Goal: Use online tool/utility: Utilize a website feature to perform a specific function

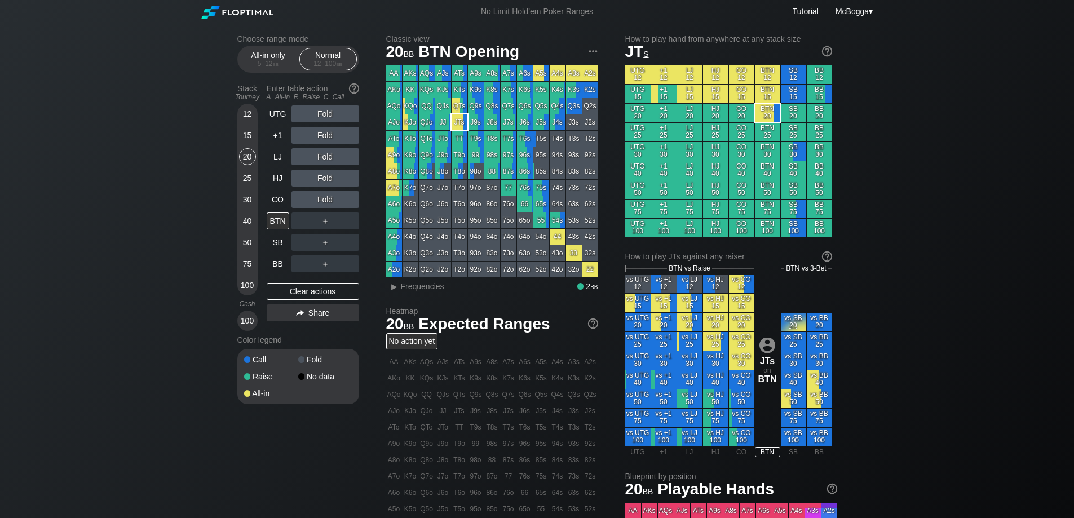
click at [273, 98] on div "A=All-in R=Raise C=Call" at bounding box center [313, 97] width 92 height 8
click at [281, 106] on div "UTG" at bounding box center [278, 113] width 23 height 17
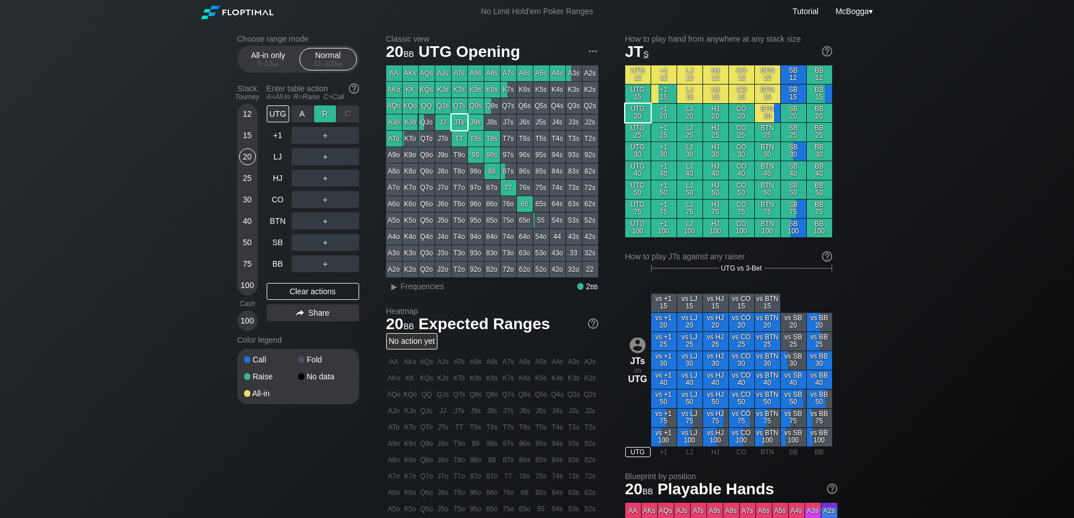
click at [319, 114] on div "R ✕" at bounding box center [325, 113] width 22 height 17
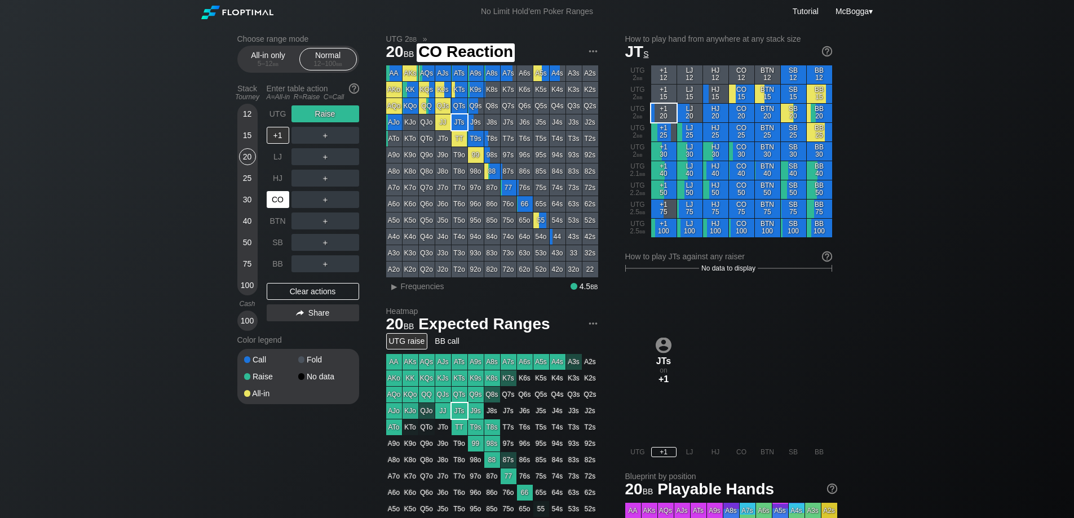
click at [280, 198] on div "CO" at bounding box center [278, 199] width 23 height 17
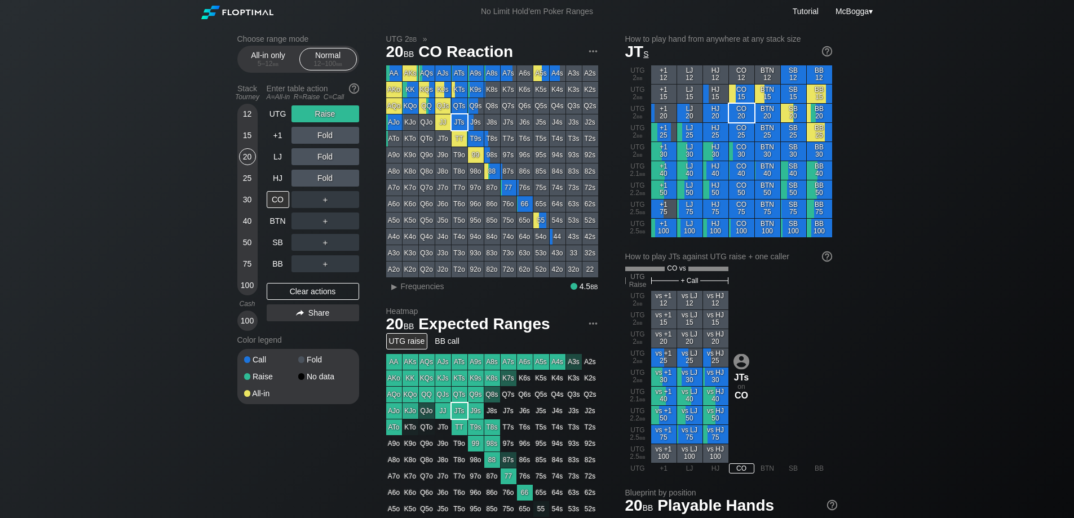
click at [319, 280] on div "UTG Raise +1 Fold LJ Fold HJ Fold CO ＋ BTN ＋ SB ＋ BB ＋ Clear actions Share" at bounding box center [313, 218] width 92 height 226
click at [320, 287] on div "Clear actions" at bounding box center [313, 291] width 92 height 17
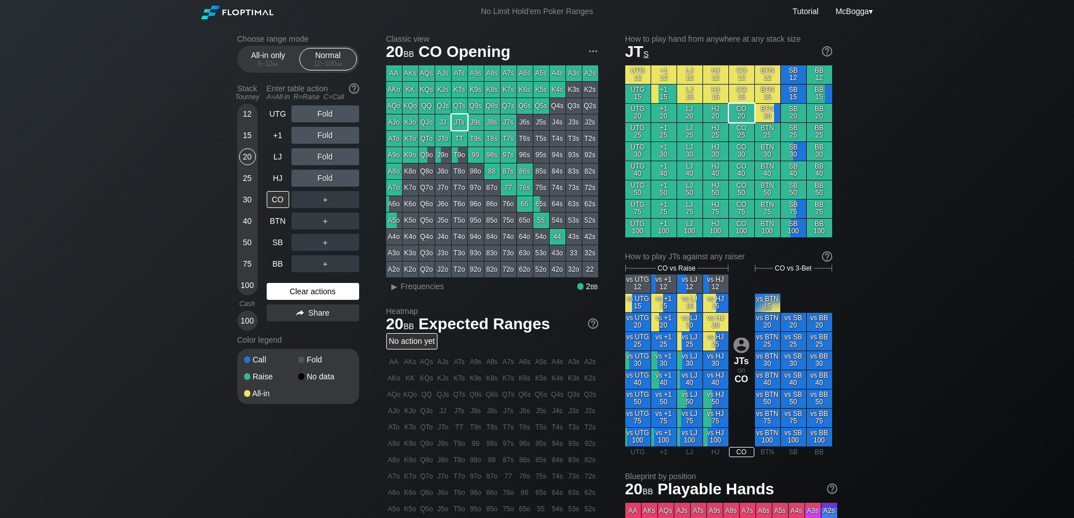
click at [322, 292] on div "Clear actions" at bounding box center [313, 291] width 92 height 17
click at [314, 131] on div "Fold" at bounding box center [326, 135] width 68 height 17
click at [324, 131] on div "R ✕" at bounding box center [325, 135] width 22 height 17
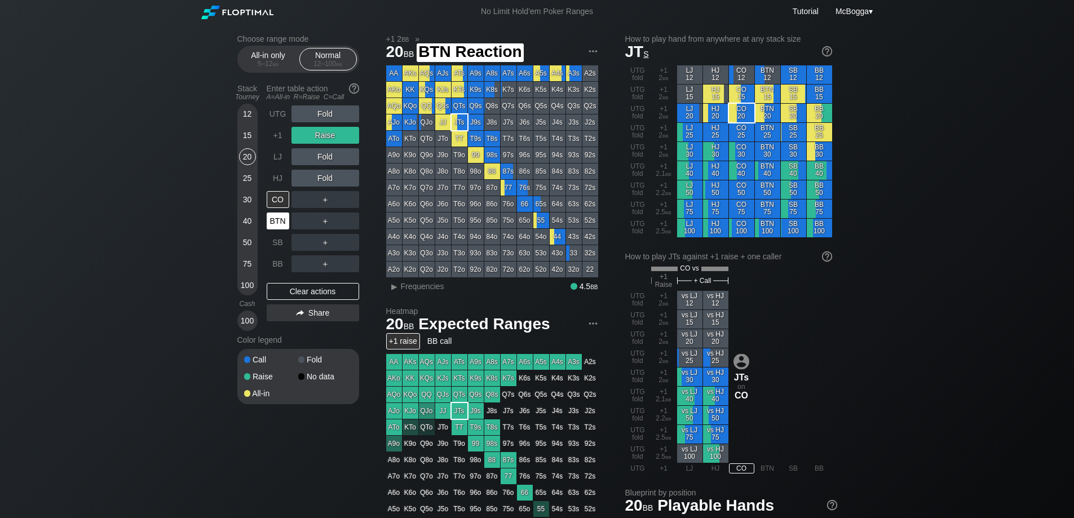
click at [281, 214] on div "BTN" at bounding box center [278, 221] width 23 height 17
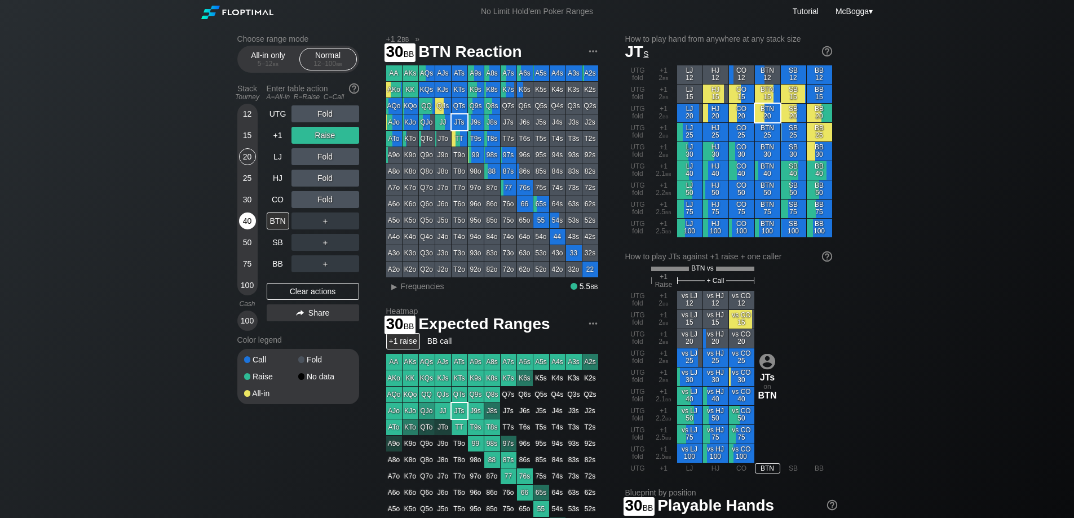
click at [245, 217] on div "40" at bounding box center [247, 221] width 17 height 17
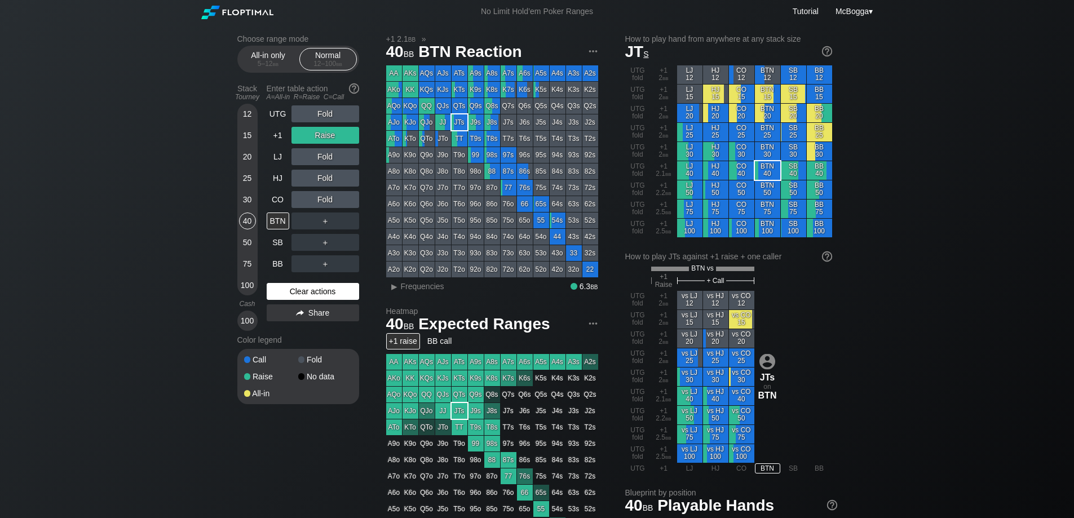
click at [334, 298] on div "Clear actions" at bounding box center [313, 291] width 92 height 17
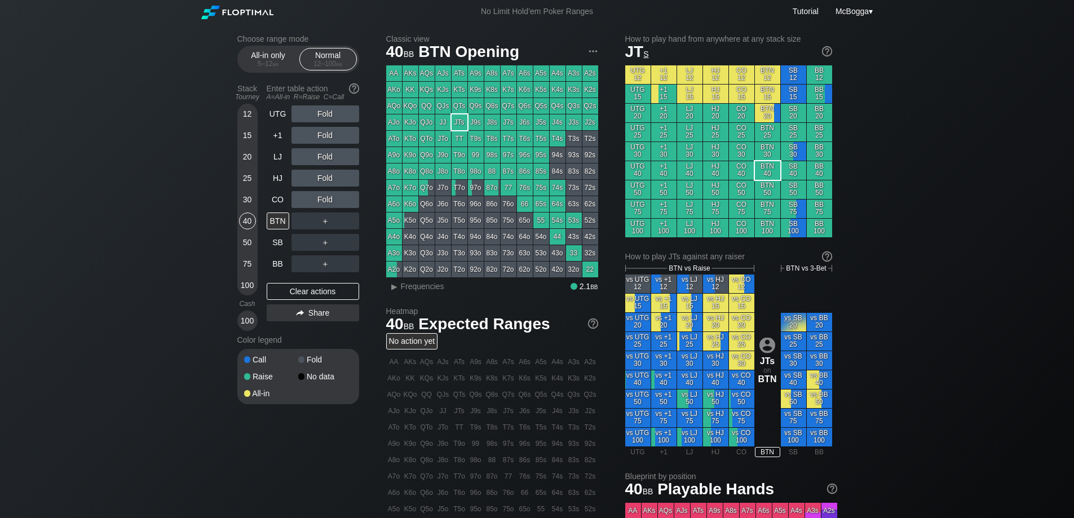
click at [156, 129] on div "Choose range mode All-in only 5 – 12 bb Normal 12 – 100 bb Stack Tourney Enter …" at bounding box center [537, 383] width 1074 height 720
